Goal: Information Seeking & Learning: Learn about a topic

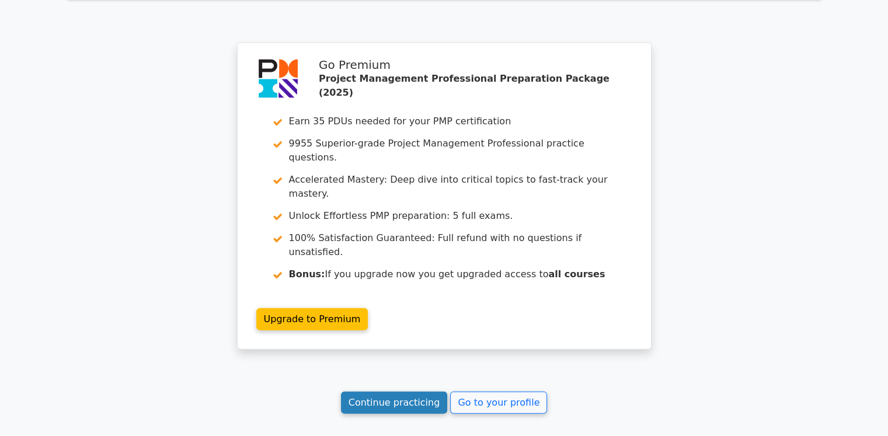
scroll to position [2559, 0]
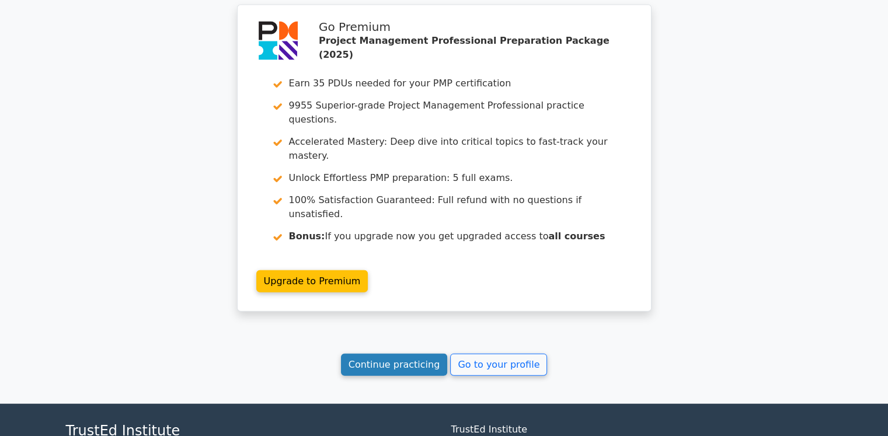
click at [402, 354] on link "Continue practicing" at bounding box center [394, 365] width 107 height 22
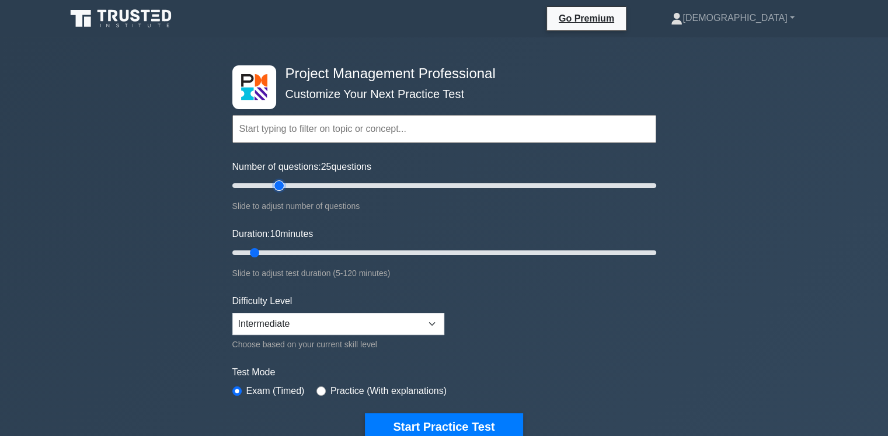
click at [279, 186] on input "Number of questions: 25 questions" at bounding box center [444, 186] width 424 height 14
type input "20"
click at [272, 186] on input "Number of questions: 20 questions" at bounding box center [444, 186] width 424 height 14
click at [275, 250] on input "Duration: 15 minutes" at bounding box center [444, 253] width 424 height 14
type input "20"
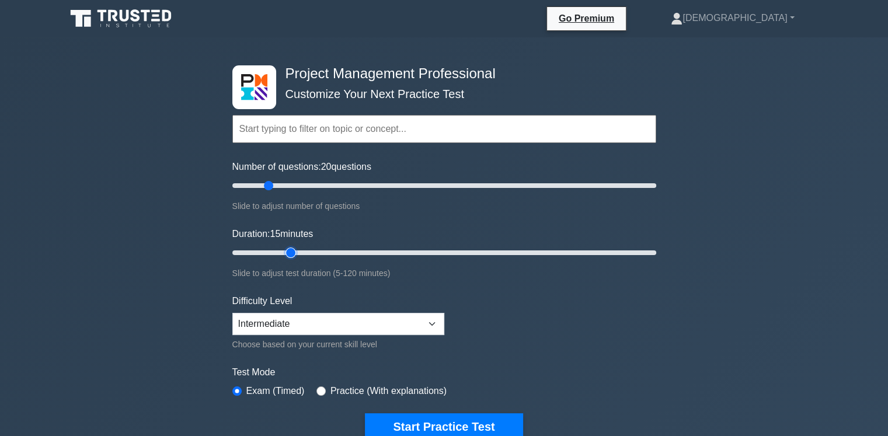
click at [292, 250] on input "Duration: 15 minutes" at bounding box center [444, 253] width 424 height 14
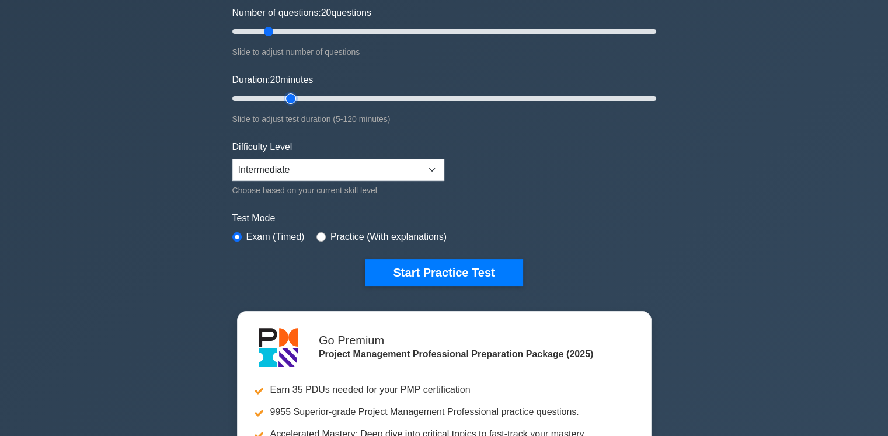
scroll to position [175, 0]
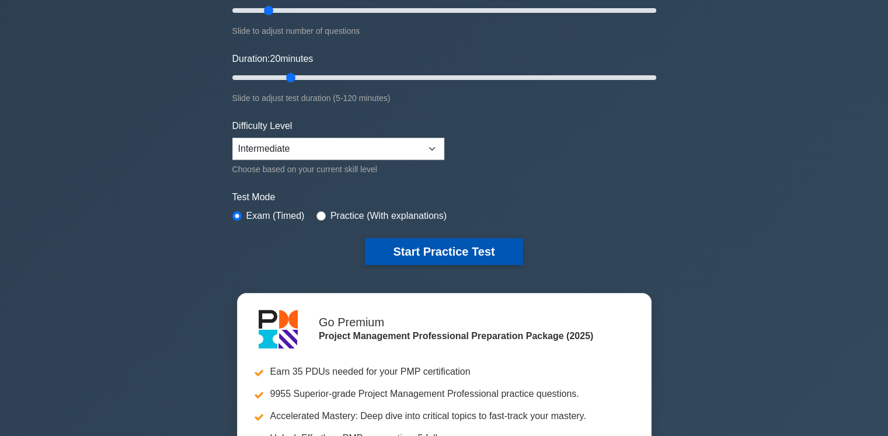
click at [425, 253] on button "Start Practice Test" at bounding box center [444, 251] width 158 height 27
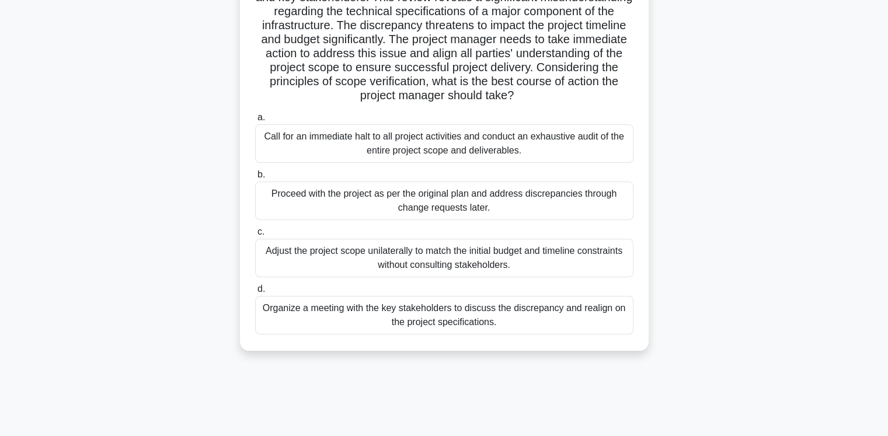
scroll to position [126, 0]
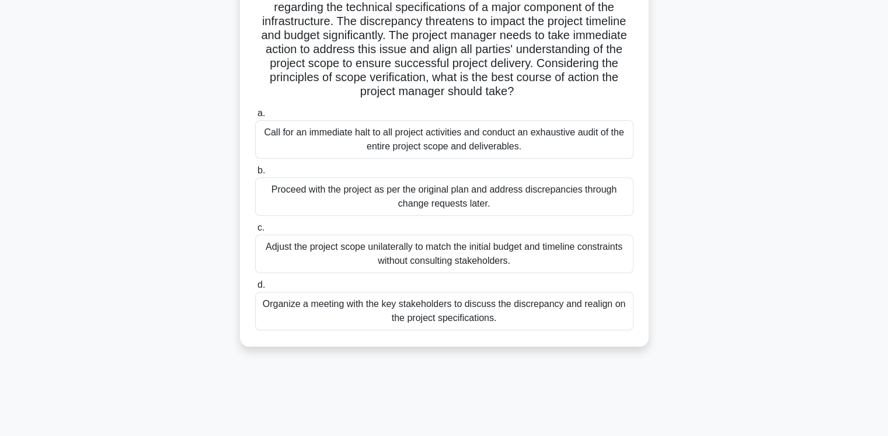
click at [435, 316] on div "Organize a meeting with the key stakeholders to discuss the discrepancy and rea…" at bounding box center [444, 311] width 378 height 39
click at [255, 289] on input "d. Organize a meeting with the key stakeholders to discuss the discrepancy and …" at bounding box center [255, 285] width 0 height 8
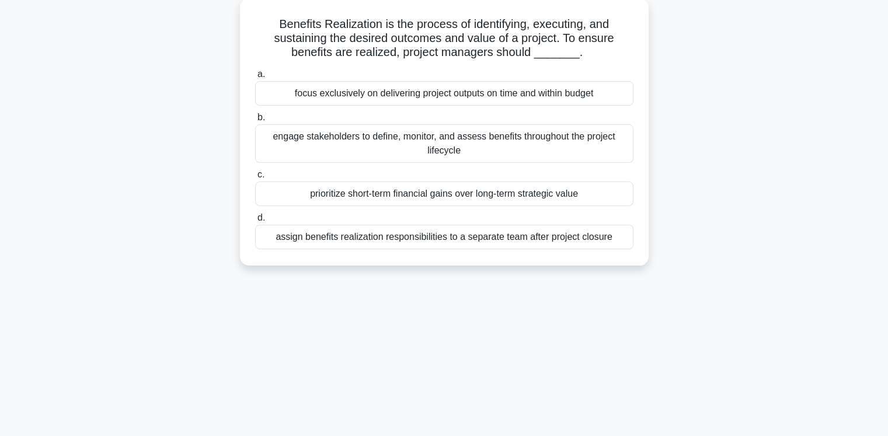
scroll to position [0, 0]
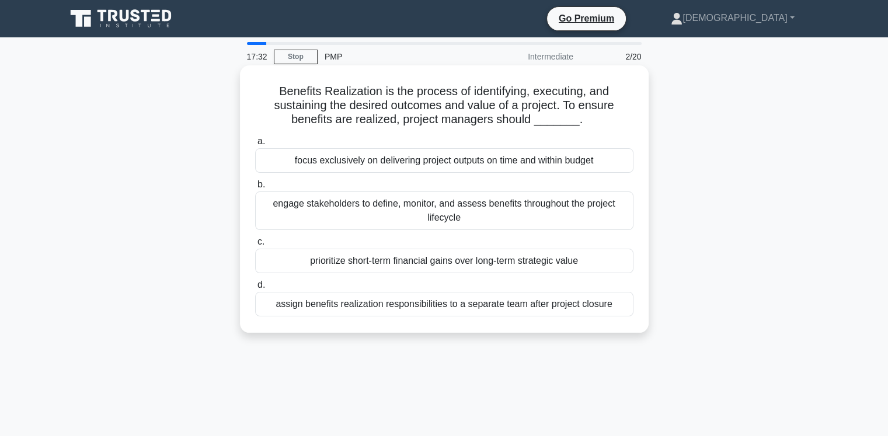
click at [418, 160] on div "focus exclusively on delivering project outputs on time and within budget" at bounding box center [444, 160] width 378 height 25
click at [255, 145] on input "a. focus exclusively on delivering project outputs on time and within budget" at bounding box center [255, 142] width 0 height 8
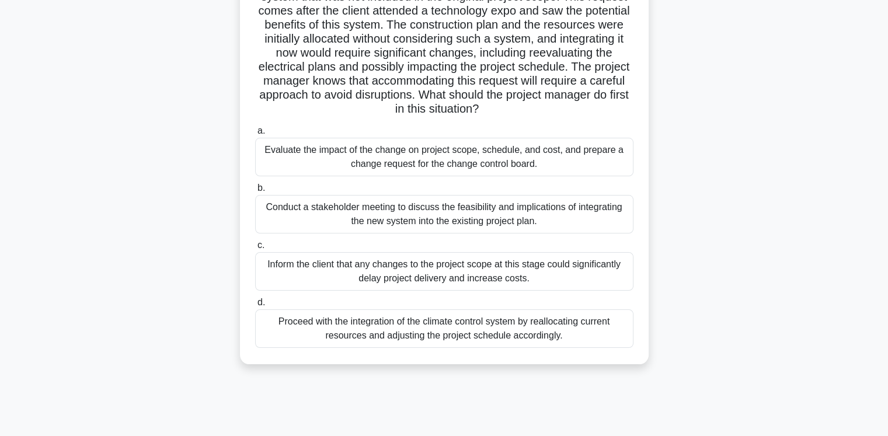
scroll to position [126, 0]
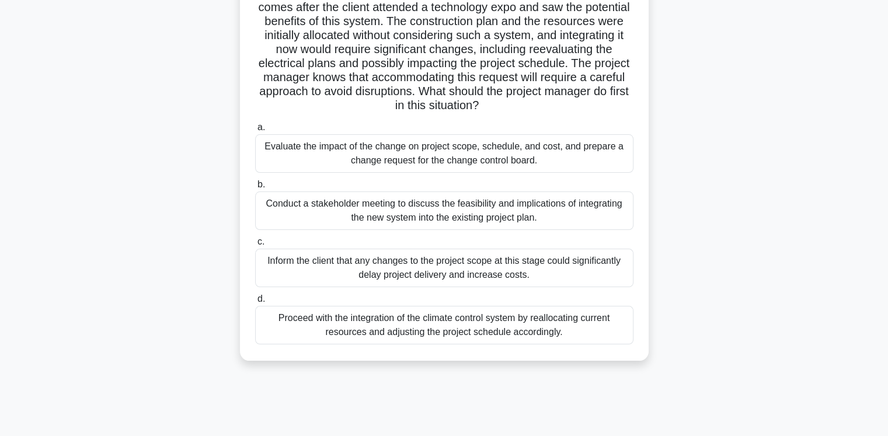
click at [322, 155] on div "Evaluate the impact of the change on project scope, schedule, and cost, and pre…" at bounding box center [444, 153] width 378 height 39
click at [255, 131] on input "a. Evaluate the impact of the change on project scope, schedule, and cost, and …" at bounding box center [255, 128] width 0 height 8
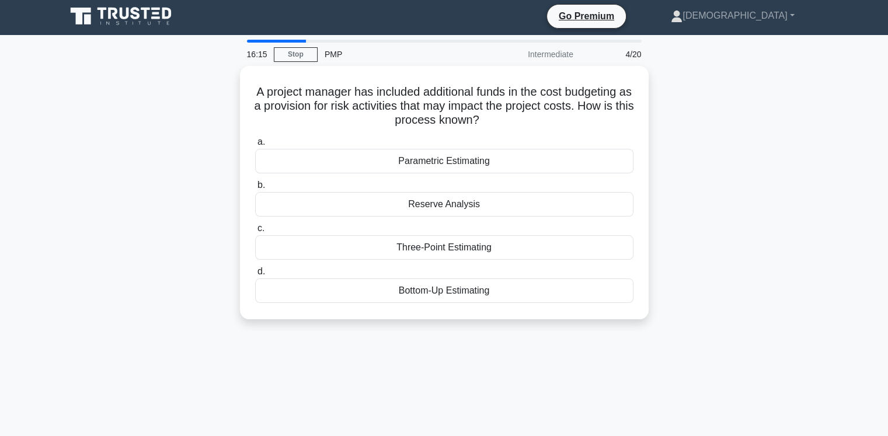
scroll to position [0, 0]
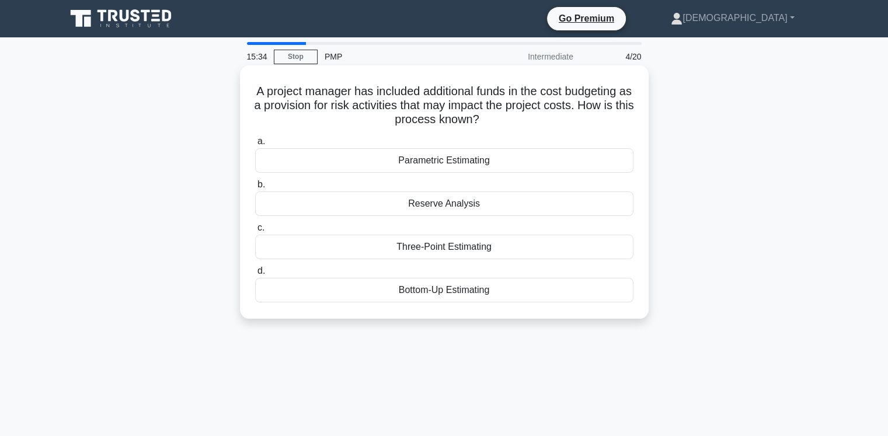
click at [455, 206] on div "Reserve Analysis" at bounding box center [444, 203] width 378 height 25
click at [255, 189] on input "b. Reserve Analysis" at bounding box center [255, 185] width 0 height 8
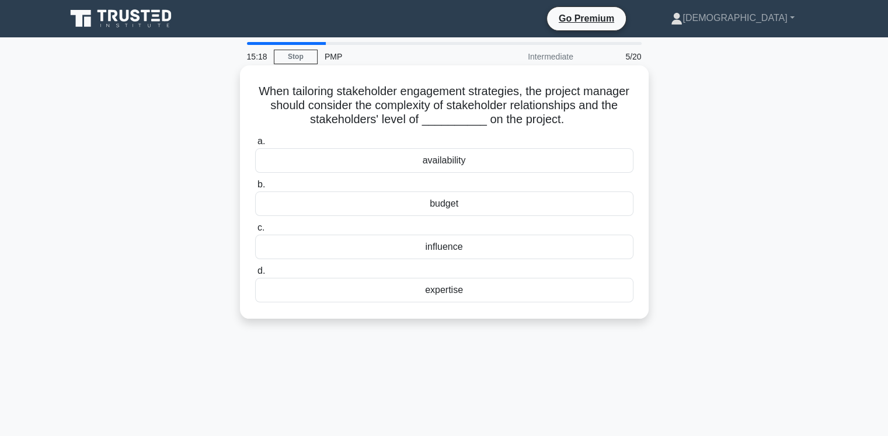
click at [433, 252] on div "influence" at bounding box center [444, 247] width 378 height 25
click at [255, 232] on input "c. influence" at bounding box center [255, 228] width 0 height 8
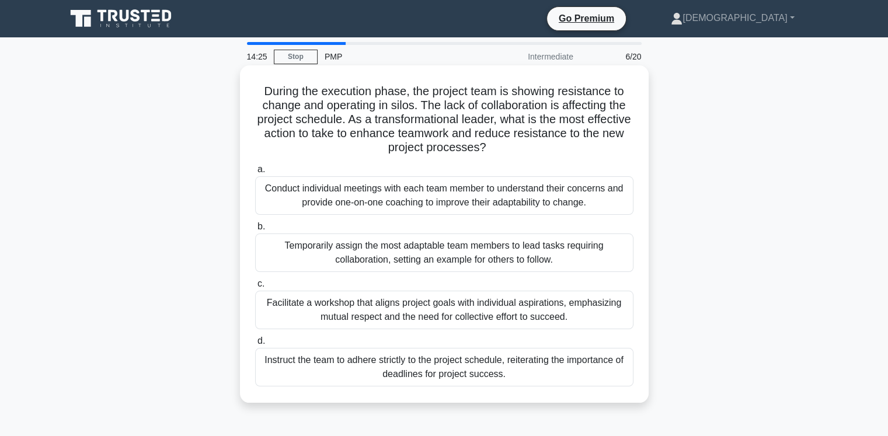
click at [421, 313] on div "Facilitate a workshop that aligns project goals with individual aspirations, em…" at bounding box center [444, 310] width 378 height 39
click at [255, 288] on input "c. Facilitate a workshop that aligns project goals with individual aspirations,…" at bounding box center [255, 284] width 0 height 8
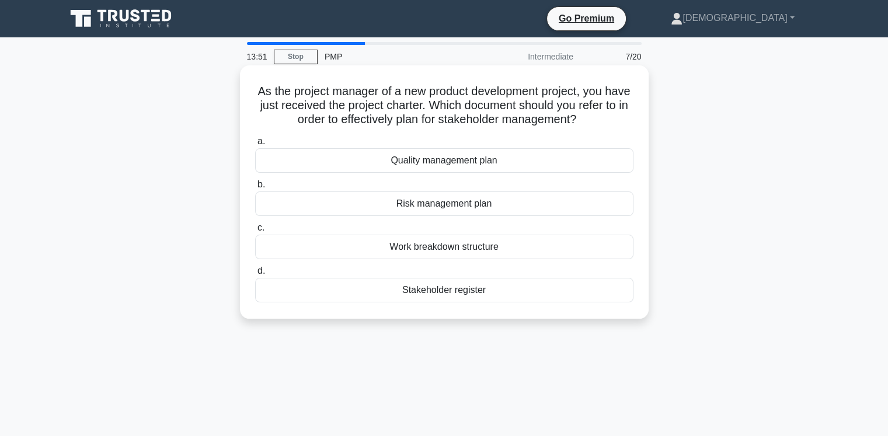
click at [432, 289] on div "Stakeholder register" at bounding box center [444, 290] width 378 height 25
click at [255, 275] on input "d. Stakeholder register" at bounding box center [255, 271] width 0 height 8
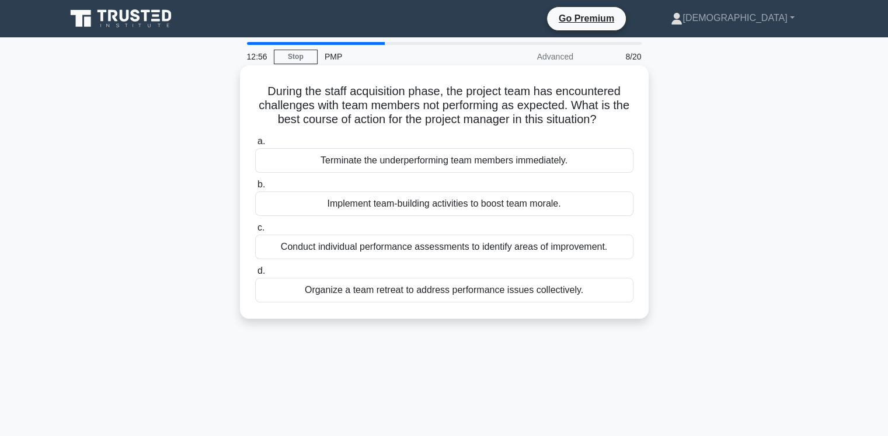
click at [378, 207] on div "Implement team-building activities to boost team morale." at bounding box center [444, 203] width 378 height 25
click at [255, 189] on input "b. Implement team-building activities to boost team morale." at bounding box center [255, 185] width 0 height 8
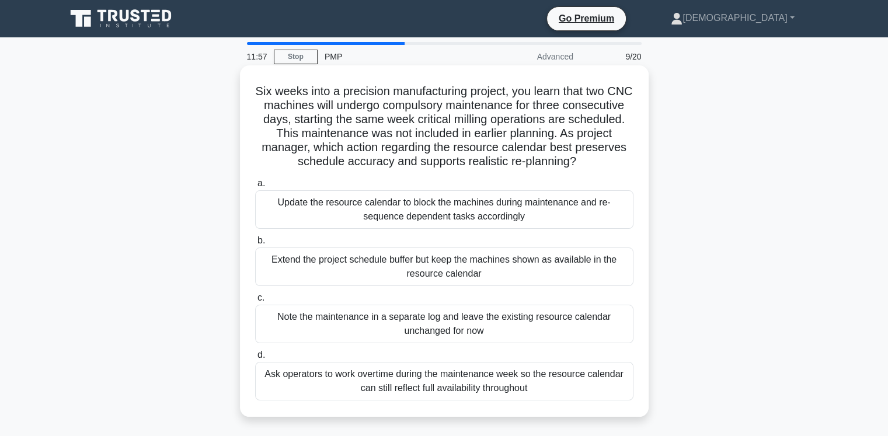
click at [293, 214] on div "Update the resource calendar to block the machines during maintenance and re-se…" at bounding box center [444, 209] width 378 height 39
click at [255, 187] on input "a. Update the resource calendar to block the machines during maintenance and re…" at bounding box center [255, 184] width 0 height 8
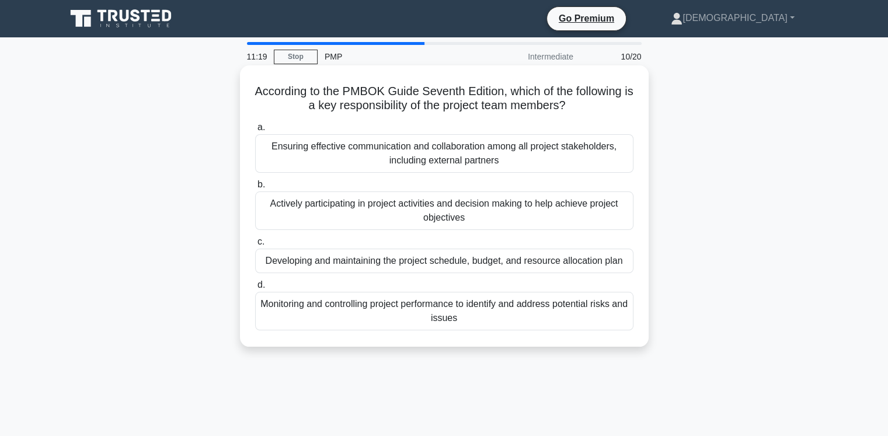
click at [315, 207] on div "Actively participating in project activities and decision making to help achiev…" at bounding box center [444, 210] width 378 height 39
click at [255, 189] on input "b. Actively participating in project activities and decision making to help ach…" at bounding box center [255, 185] width 0 height 8
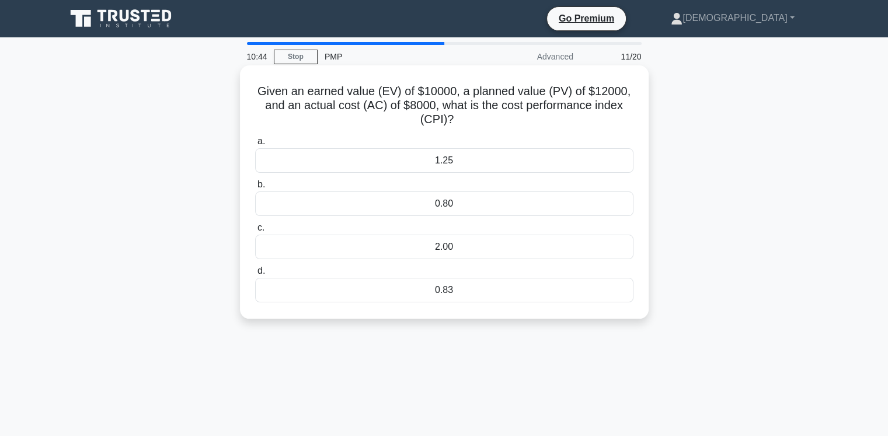
click at [423, 167] on div "1.25" at bounding box center [444, 160] width 378 height 25
click at [255, 145] on input "a. 1.25" at bounding box center [255, 142] width 0 height 8
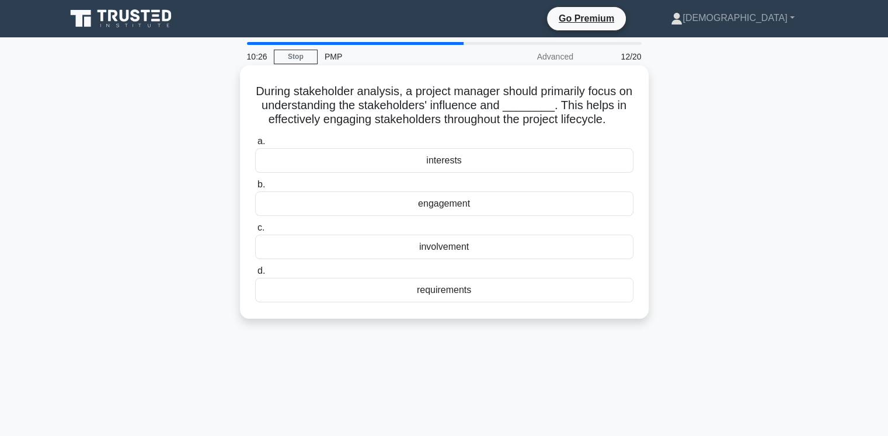
click at [425, 163] on div "interests" at bounding box center [444, 160] width 378 height 25
click at [255, 145] on input "a. interests" at bounding box center [255, 142] width 0 height 8
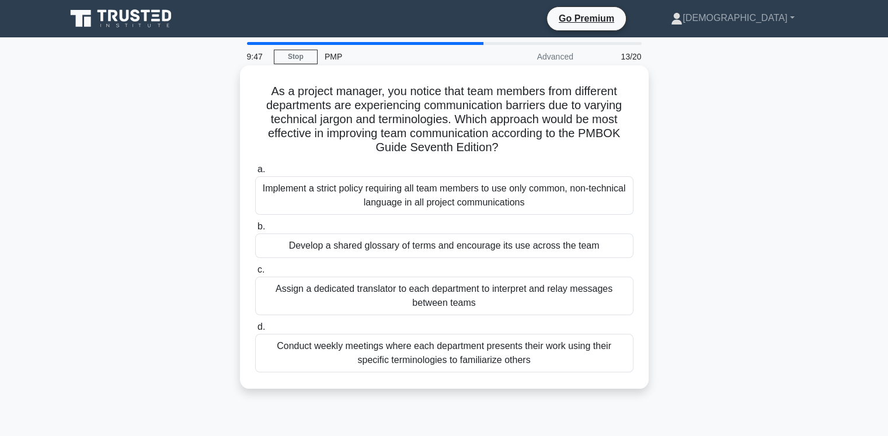
click at [367, 248] on div "Develop a shared glossary of terms and encourage its use across the team" at bounding box center [444, 245] width 378 height 25
click at [255, 231] on input "b. Develop a shared glossary of terms and encourage its use across the team" at bounding box center [255, 227] width 0 height 8
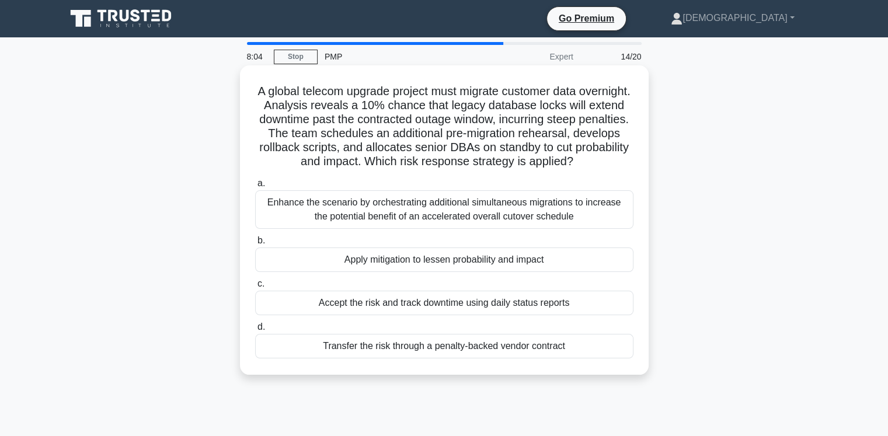
click at [398, 264] on div "Apply mitigation to lessen probability and impact" at bounding box center [444, 259] width 378 height 25
click at [255, 245] on input "b. Apply mitigation to lessen probability and impact" at bounding box center [255, 241] width 0 height 8
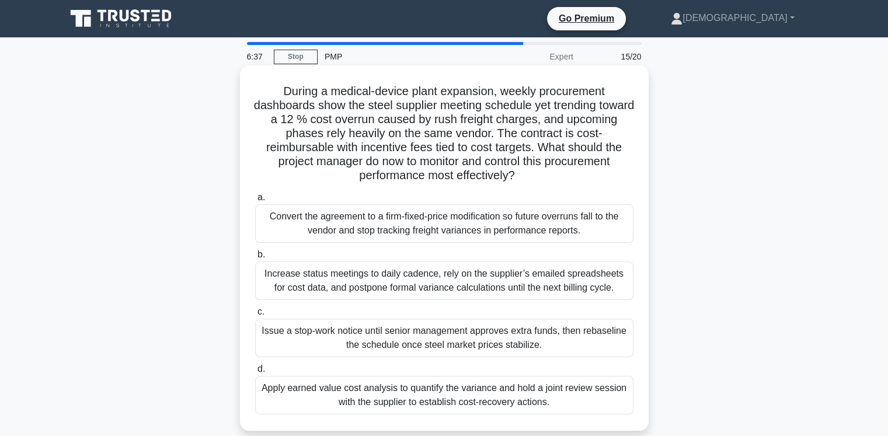
click at [376, 397] on div "Apply earned value cost analysis to quantify the variance and hold a joint revi…" at bounding box center [444, 395] width 378 height 39
click at [255, 373] on input "d. Apply earned value cost analysis to quantify the variance and hold a joint r…" at bounding box center [255, 369] width 0 height 8
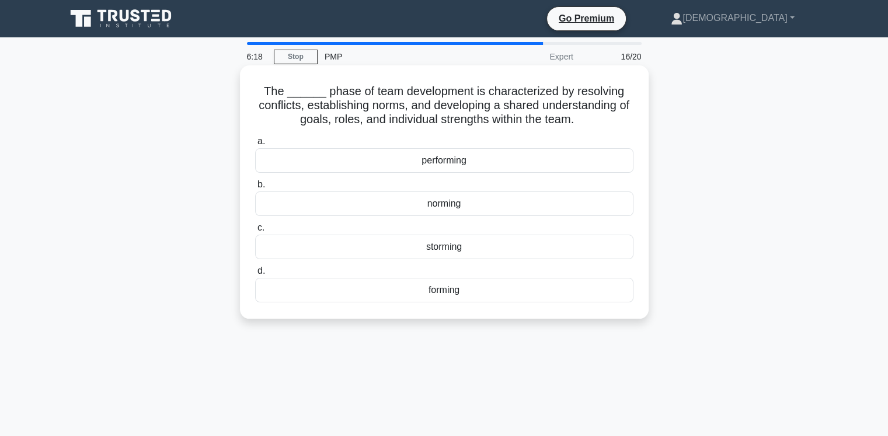
click at [446, 247] on div "storming" at bounding box center [444, 247] width 378 height 25
click at [255, 232] on input "c. storming" at bounding box center [255, 228] width 0 height 8
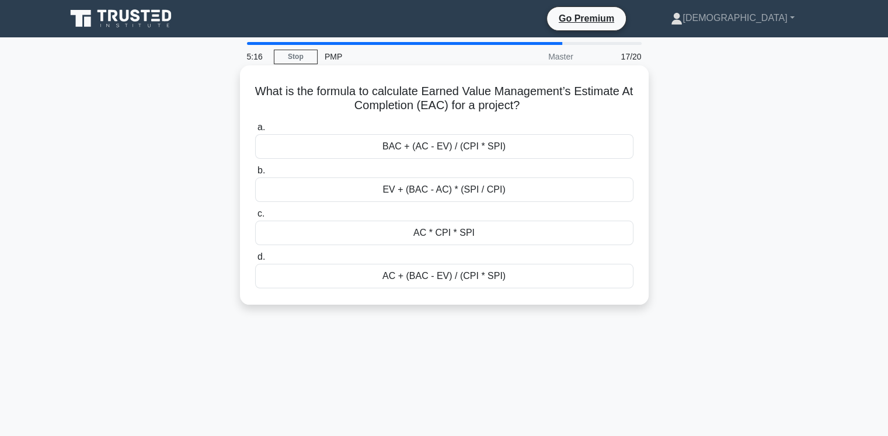
click at [378, 146] on div "BAC + (AC - EV) / (CPI * SPI)" at bounding box center [444, 146] width 378 height 25
click at [255, 131] on input "a. BAC + (AC - EV) / (CPI * SPI)" at bounding box center [255, 128] width 0 height 8
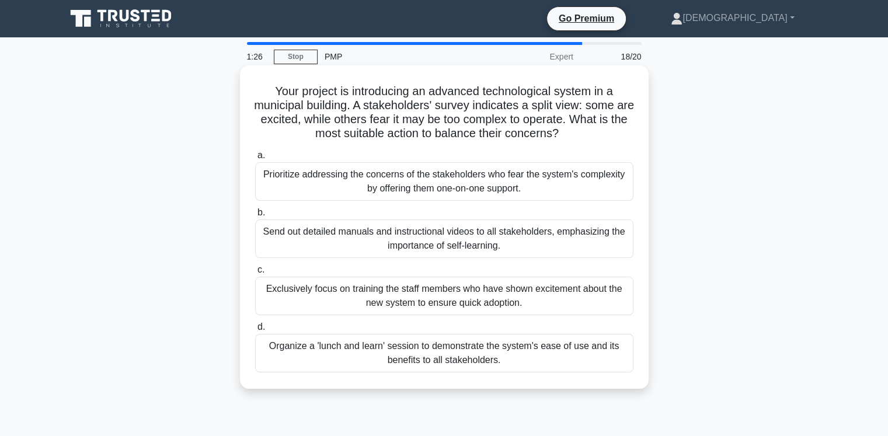
click at [322, 348] on div "Organize a 'lunch and learn' session to demonstrate the system's ease of use an…" at bounding box center [444, 353] width 378 height 39
click at [255, 331] on input "d. Organize a 'lunch and learn' session to demonstrate the system's ease of use…" at bounding box center [255, 327] width 0 height 8
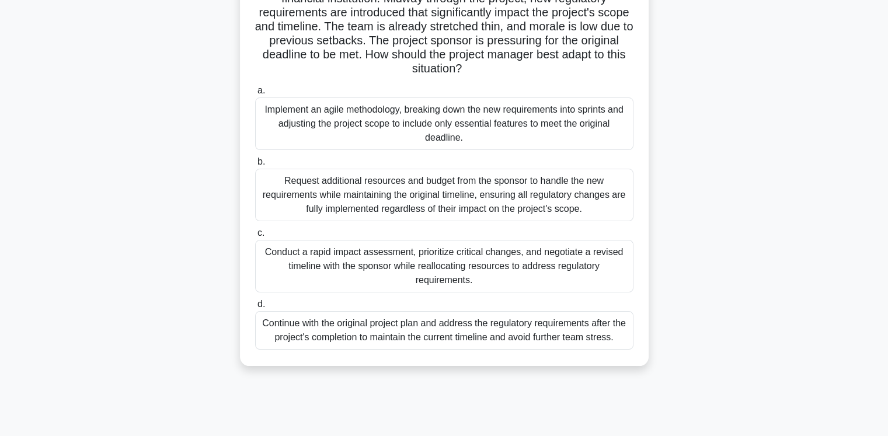
scroll to position [117, 0]
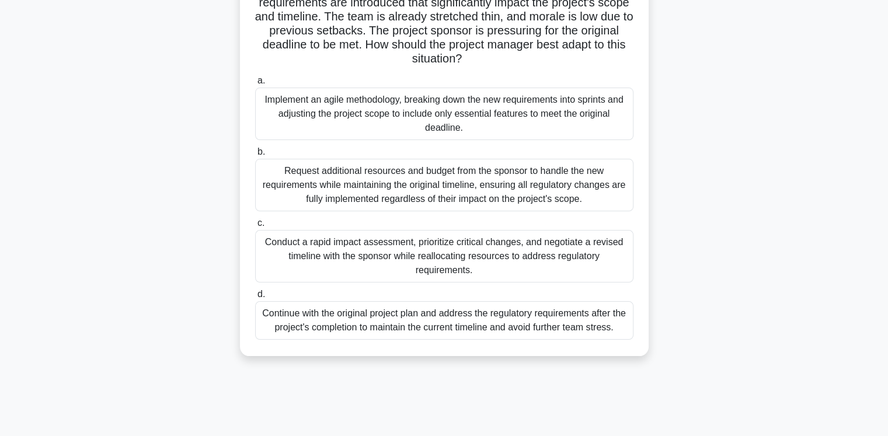
click at [390, 121] on div "Implement an agile methodology, breaking down the new requirements into sprints…" at bounding box center [444, 114] width 378 height 53
click at [255, 85] on input "a. Implement an agile methodology, breaking down the new requirements into spri…" at bounding box center [255, 81] width 0 height 8
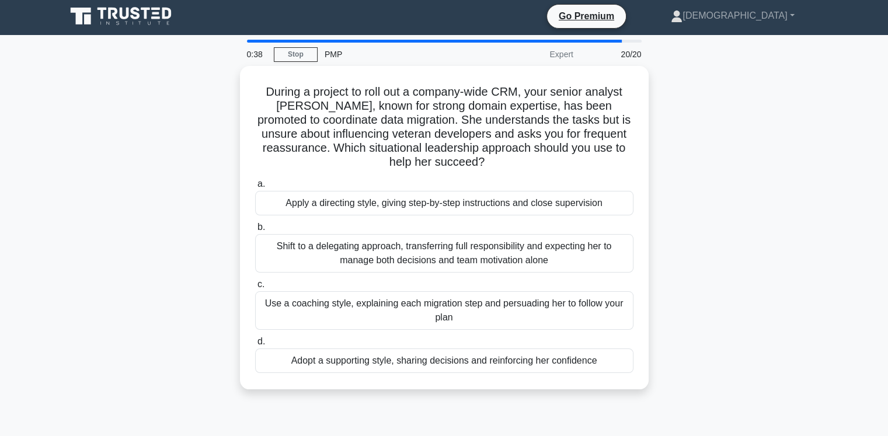
scroll to position [0, 0]
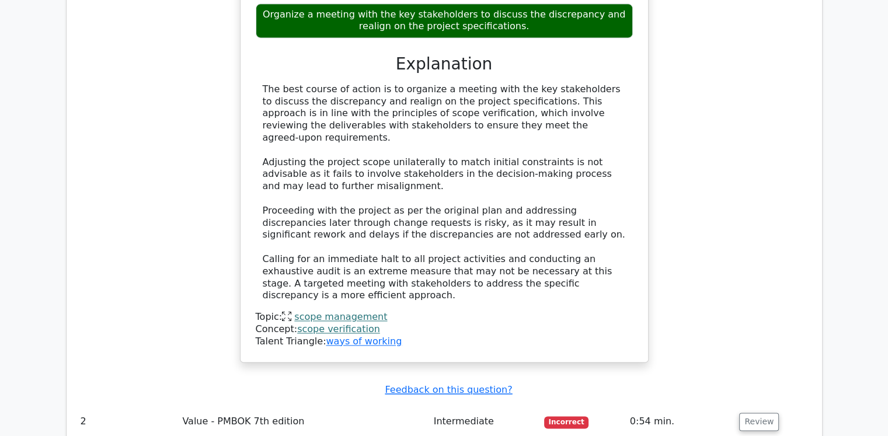
scroll to position [1868, 0]
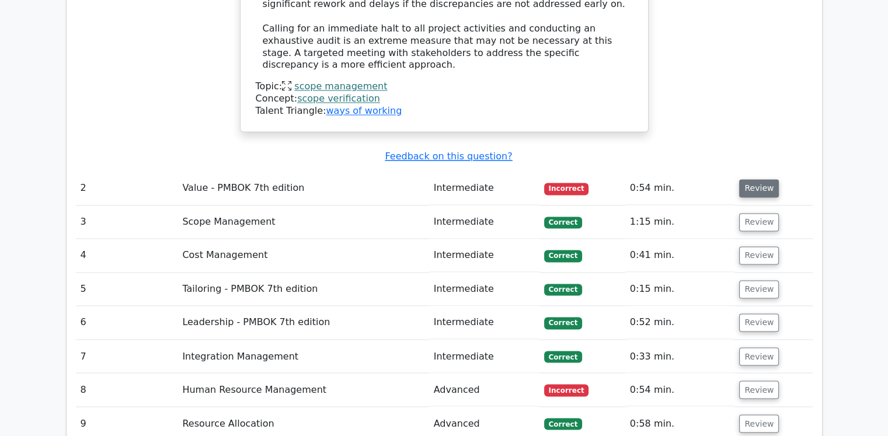
click at [753, 179] on button "Review" at bounding box center [759, 188] width 40 height 18
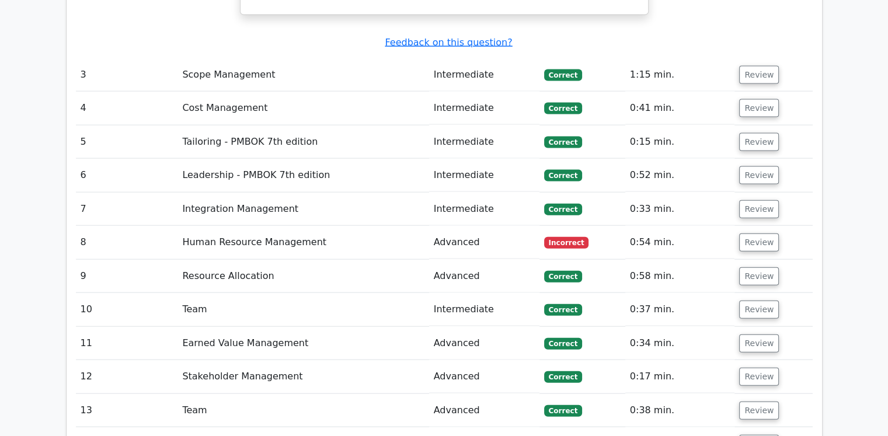
scroll to position [2626, 0]
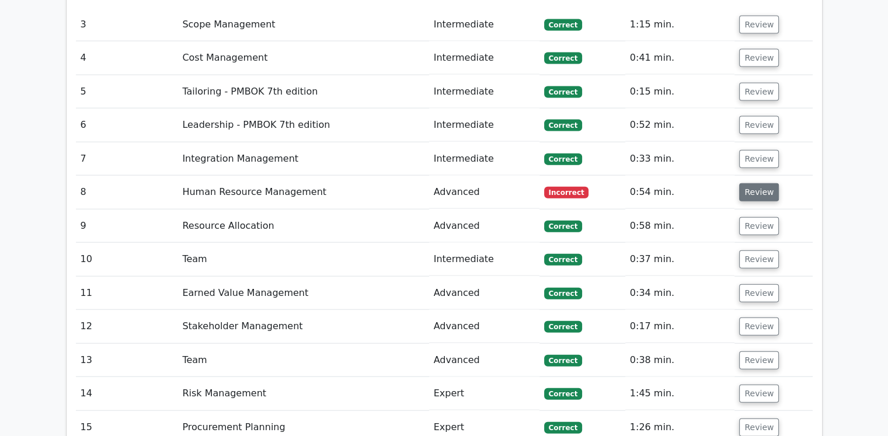
click at [750, 183] on button "Review" at bounding box center [759, 192] width 40 height 18
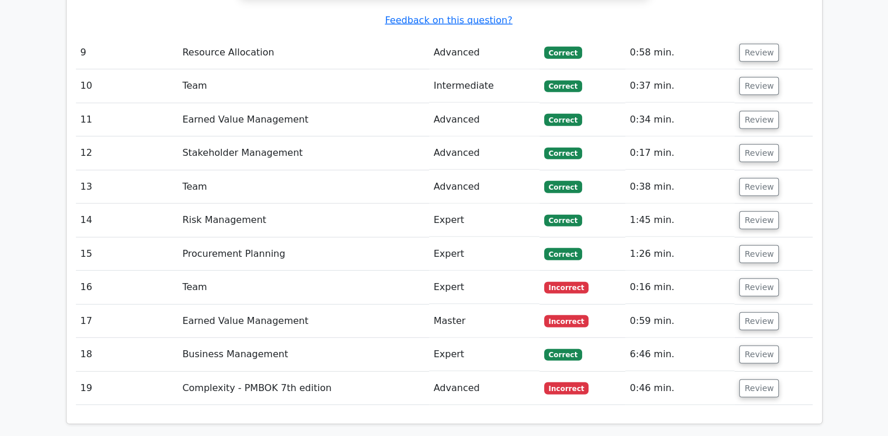
scroll to position [3385, 0]
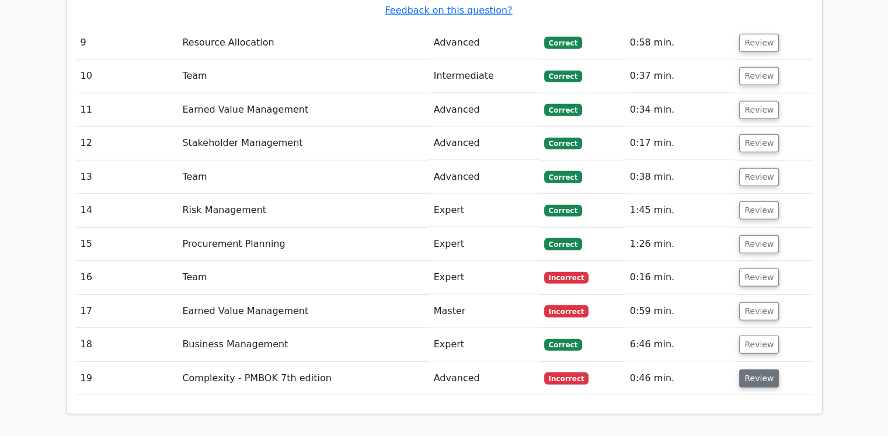
click at [759, 369] on button "Review" at bounding box center [759, 378] width 40 height 18
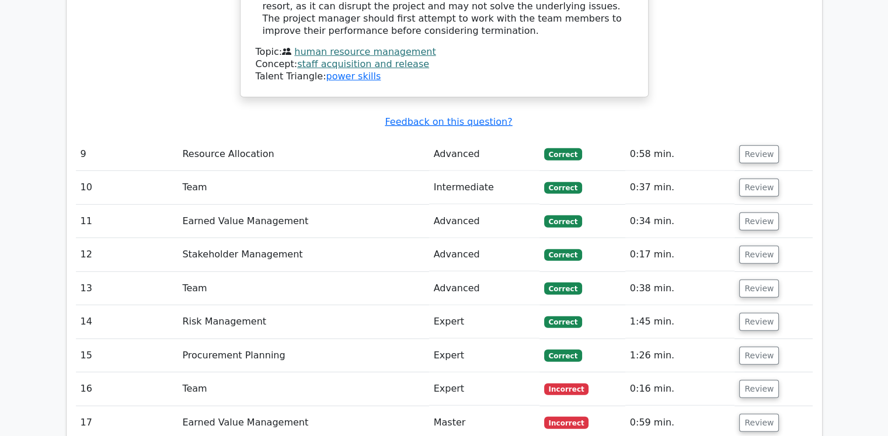
scroll to position [3268, 0]
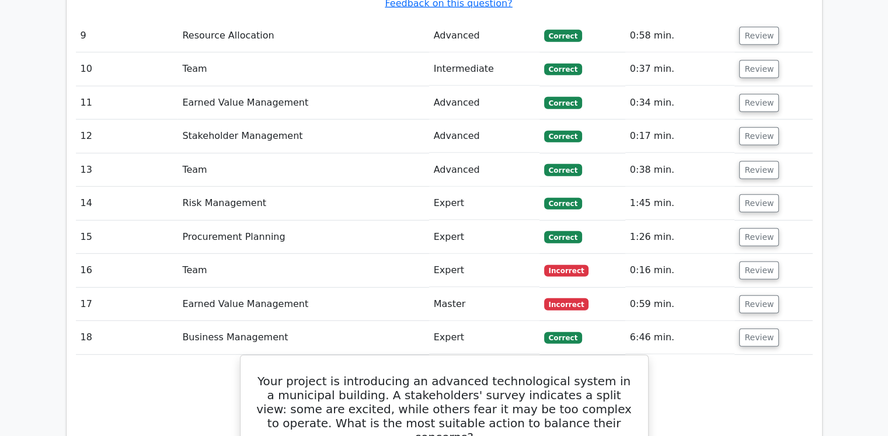
scroll to position [3210, 0]
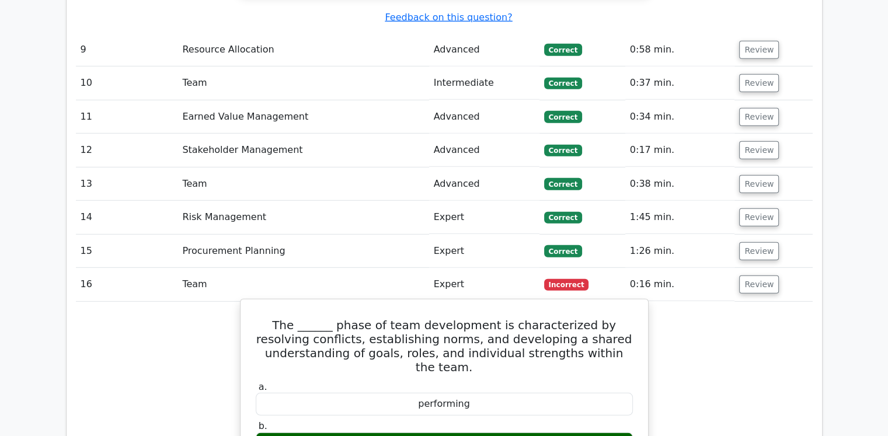
scroll to position [3502, 0]
